Goal: Task Accomplishment & Management: Use online tool/utility

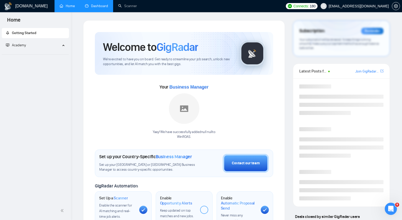
click at [94, 8] on link "Dashboard" at bounding box center [96, 6] width 23 height 4
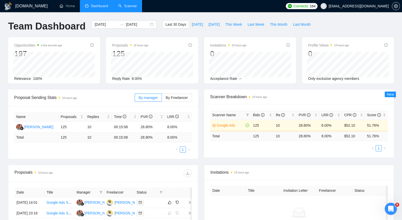
click at [127, 7] on link "Scanner" at bounding box center [127, 6] width 19 height 4
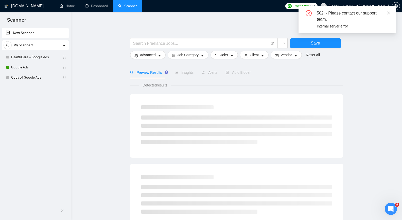
click at [390, 12] on icon "close" at bounding box center [389, 13] width 4 height 4
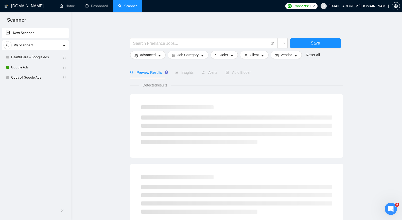
click at [25, 67] on link "Google Ads" at bounding box center [35, 67] width 48 height 10
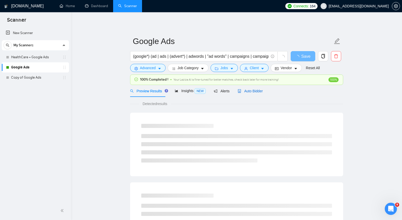
click at [242, 91] on span "Auto Bidder" at bounding box center [250, 91] width 25 height 4
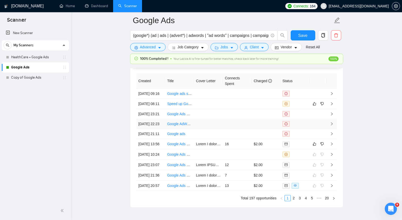
scroll to position [1218, 0]
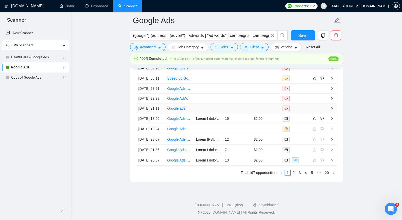
click at [332, 110] on icon "right" at bounding box center [332, 108] width 4 height 4
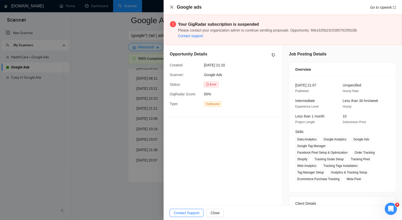
click at [170, 7] on icon "close" at bounding box center [172, 7] width 4 height 4
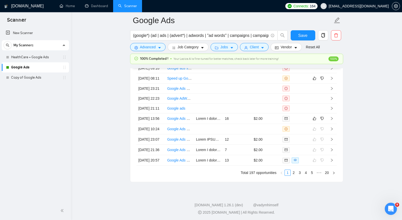
click at [35, 130] on div "New Scanner My Scanners HealthCare + Google Ads Google Ads Copy of Google Ads" at bounding box center [35, 114] width 71 height 174
click at [398, 8] on icon "setting" at bounding box center [396, 6] width 4 height 4
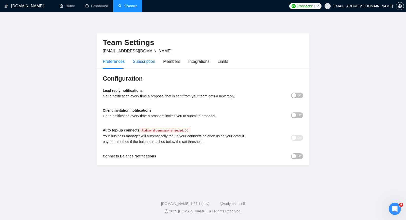
click at [148, 63] on div "Subscription" at bounding box center [144, 61] width 22 height 6
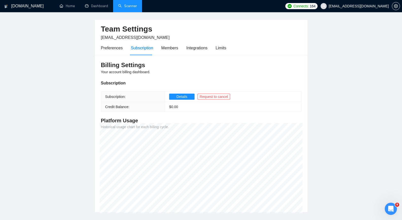
scroll to position [25, 0]
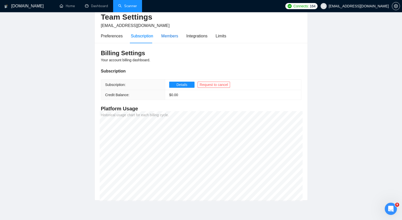
click at [162, 36] on div "Members" at bounding box center [169, 36] width 17 height 6
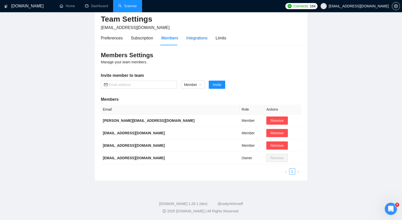
click at [187, 39] on div "Integrations" at bounding box center [197, 38] width 21 height 6
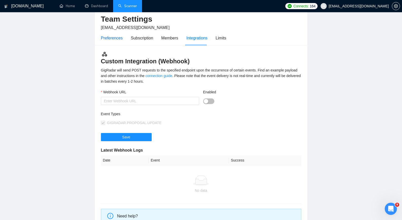
click at [115, 40] on div "Preferences" at bounding box center [112, 38] width 22 height 6
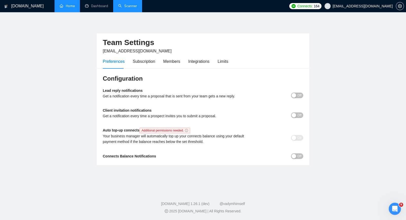
click at [75, 6] on link "Home" at bounding box center [67, 6] width 15 height 4
